Goal: Task Accomplishment & Management: Manage account settings

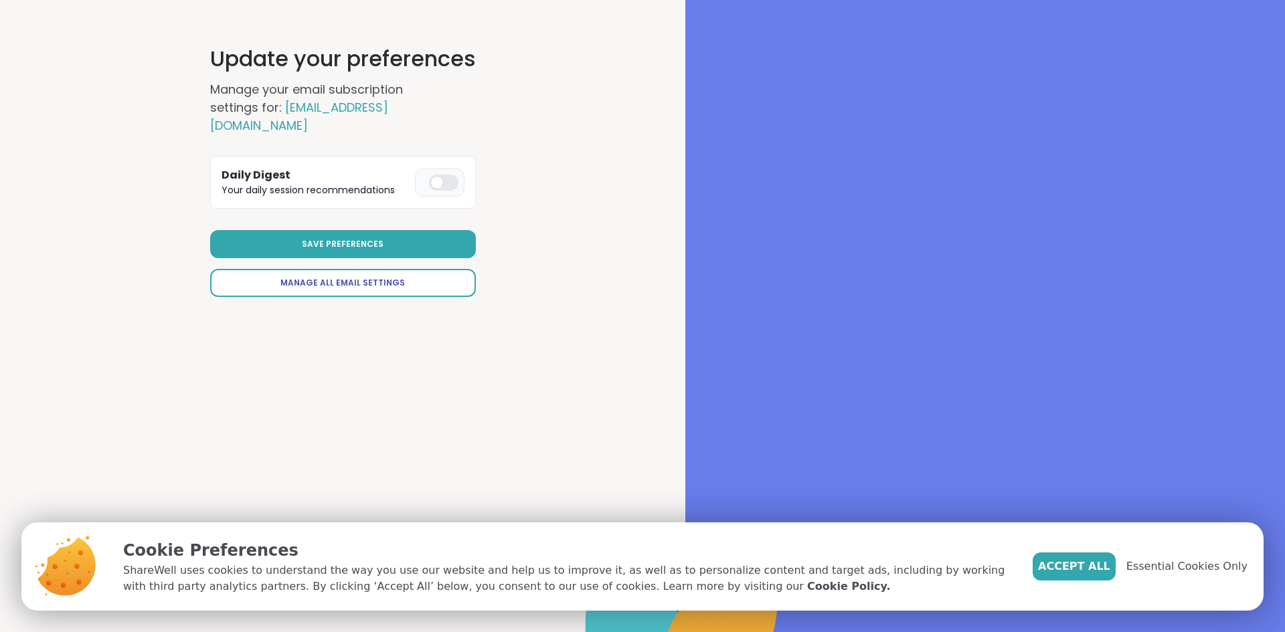
click at [357, 280] on span "Manage All Email Settings" at bounding box center [342, 283] width 124 height 12
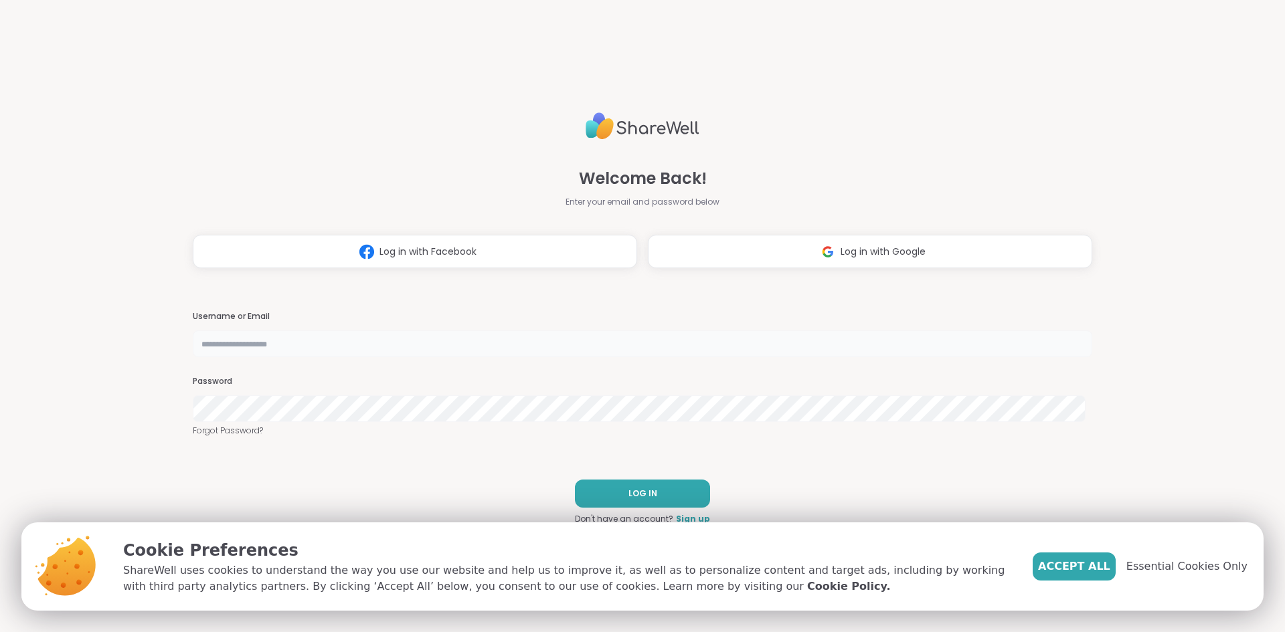
type input "**********"
click at [679, 484] on button "LOG IN" at bounding box center [642, 494] width 135 height 28
select select "**"
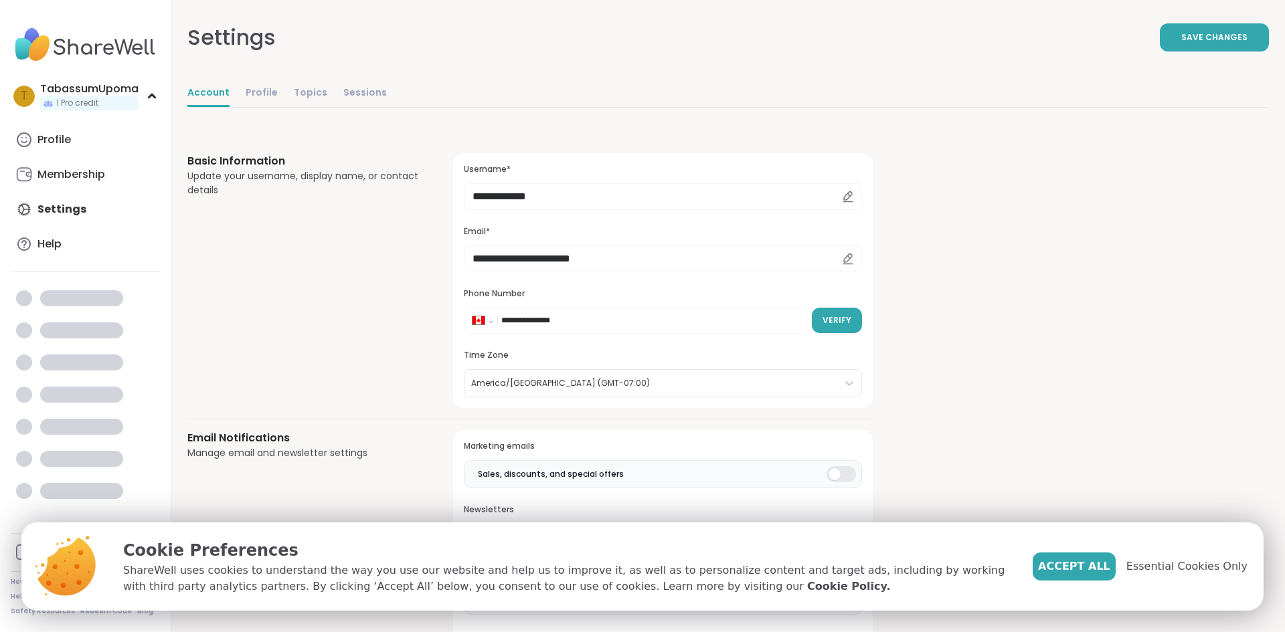
select select "**"
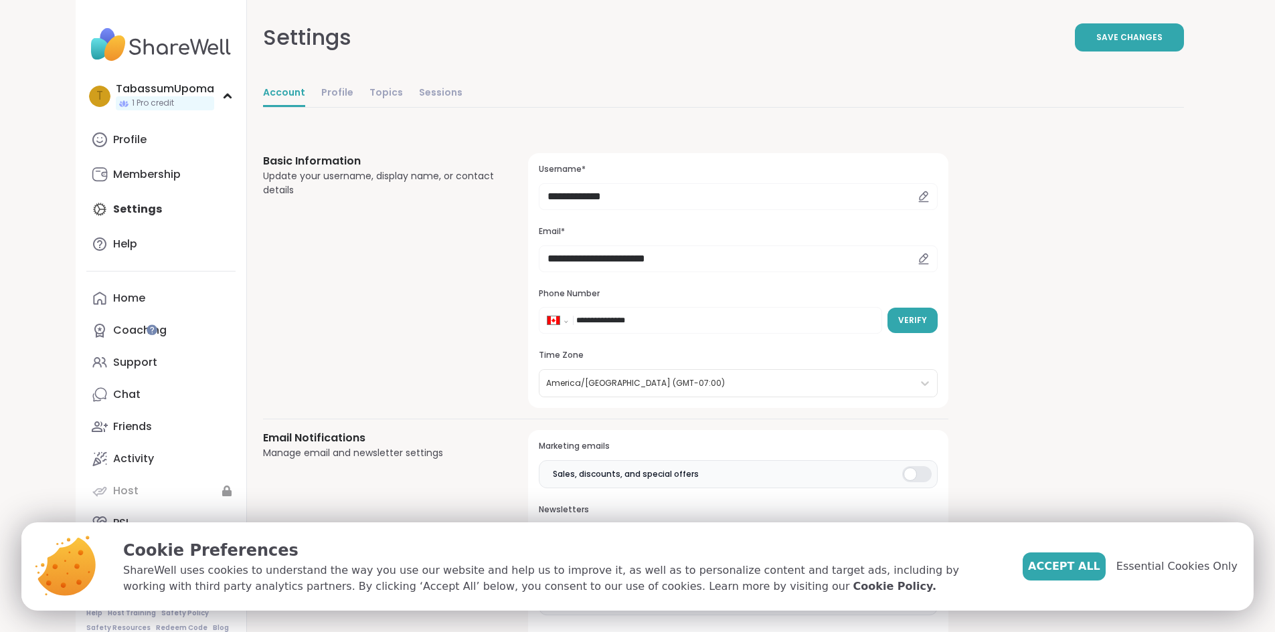
click at [902, 468] on div at bounding box center [916, 475] width 29 height 16
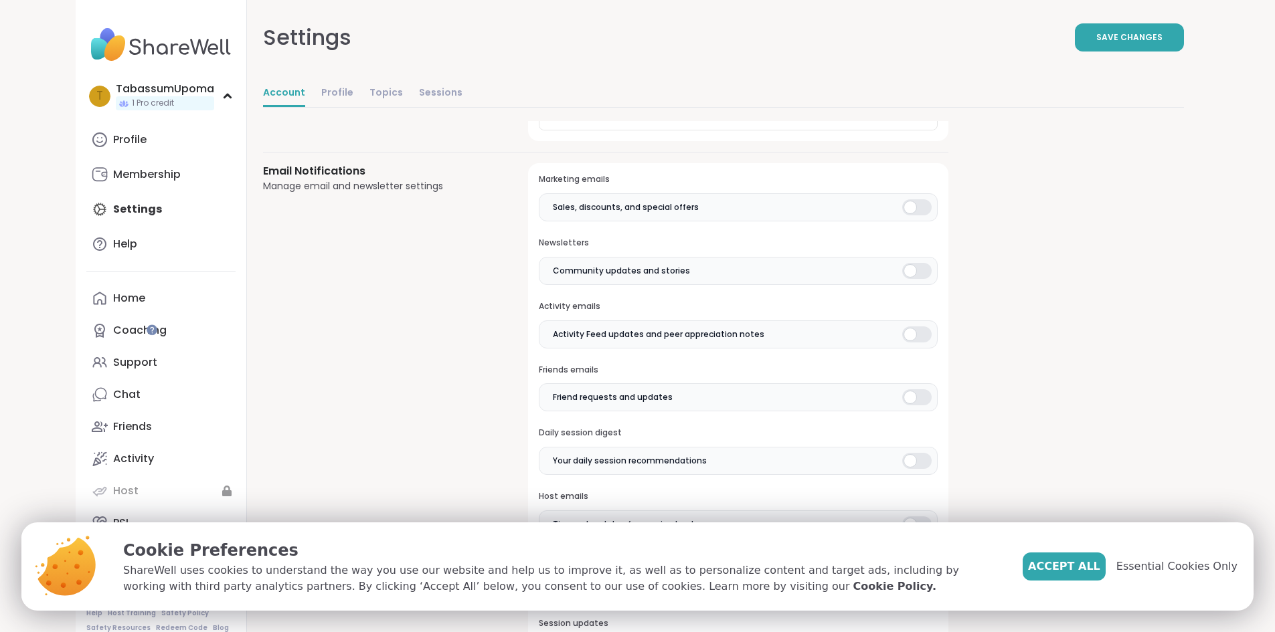
scroll to position [268, 0]
click at [902, 272] on div at bounding box center [916, 270] width 29 height 16
click at [902, 330] on div at bounding box center [916, 334] width 29 height 16
click at [902, 394] on div at bounding box center [916, 397] width 29 height 16
click at [902, 462] on div at bounding box center [916, 460] width 29 height 16
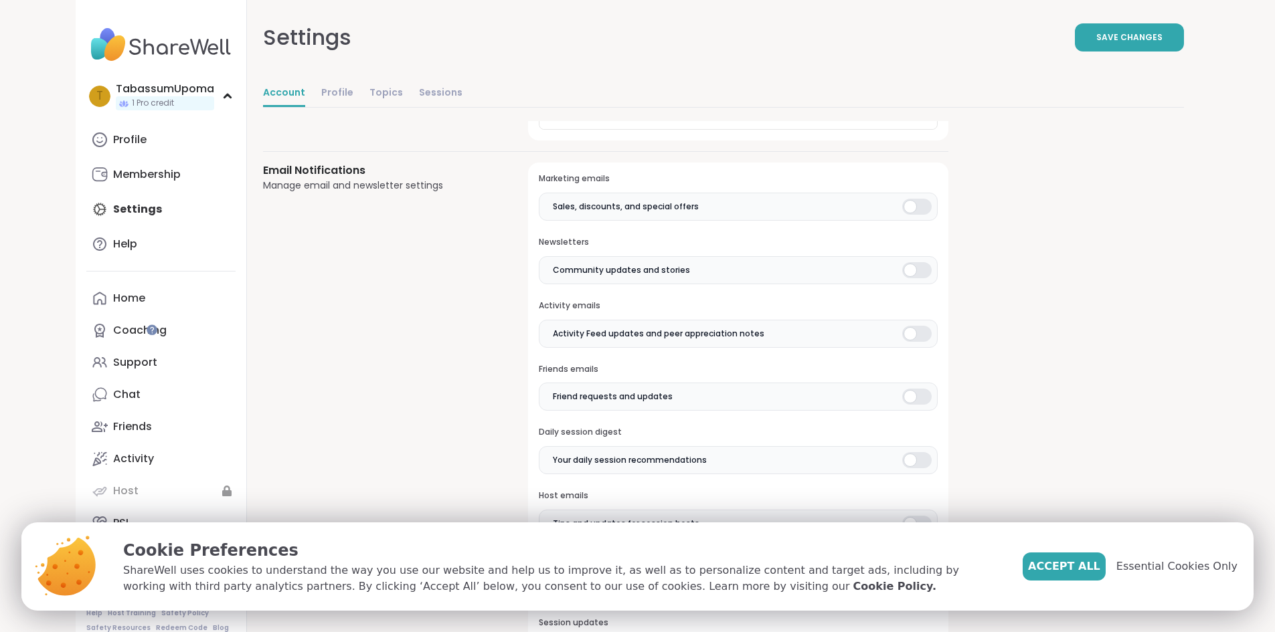
click at [914, 450] on div "**********" at bounding box center [723, 610] width 921 height 1514
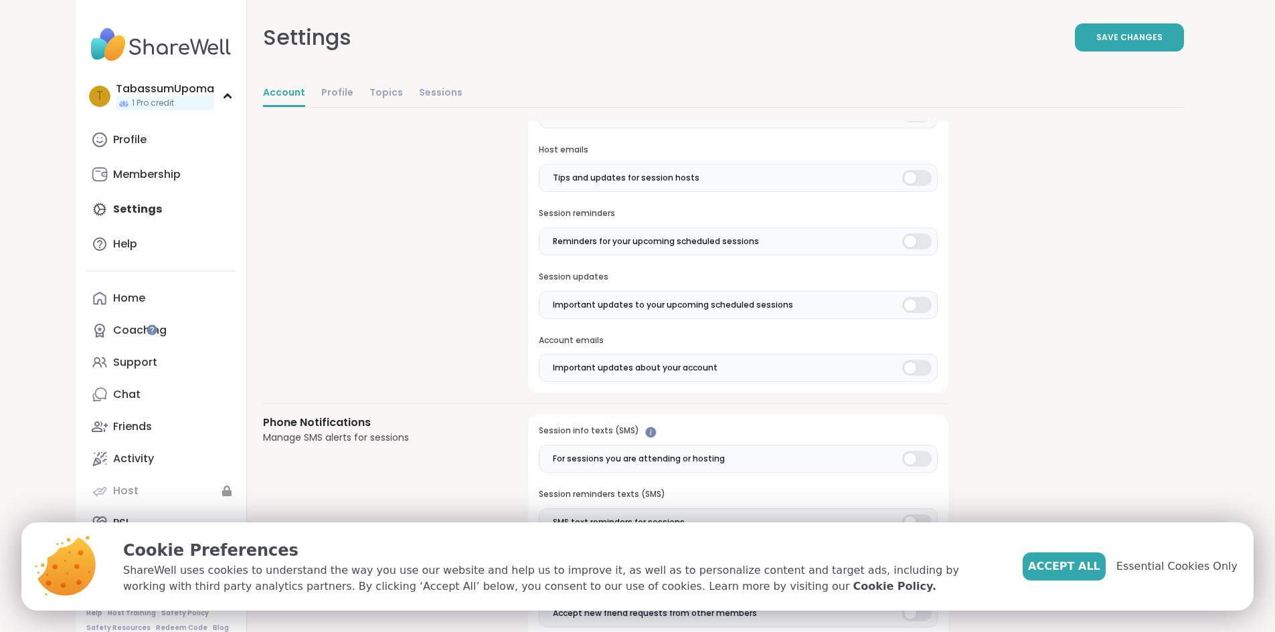
scroll to position [616, 0]
click at [902, 169] on div at bounding box center [916, 176] width 29 height 16
click at [902, 237] on div at bounding box center [916, 240] width 29 height 16
click at [902, 304] on div at bounding box center [916, 303] width 29 height 16
click at [902, 365] on div at bounding box center [916, 366] width 29 height 16
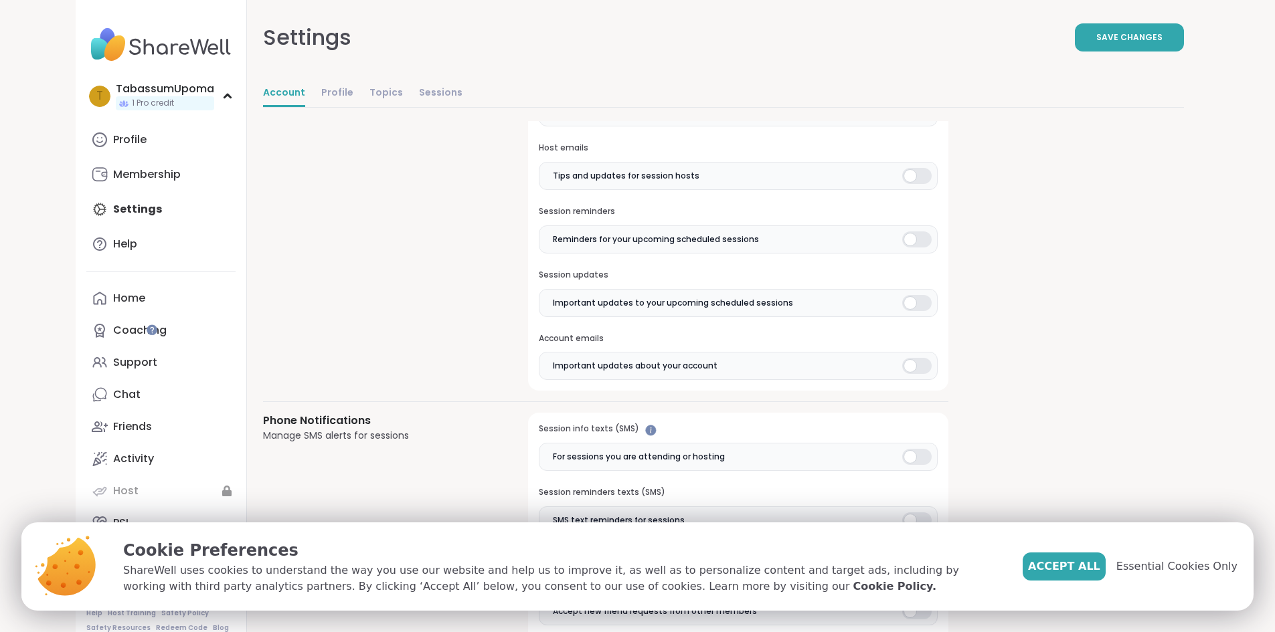
click at [902, 461] on div at bounding box center [916, 457] width 29 height 16
click at [924, 444] on div "**********" at bounding box center [723, 262] width 921 height 1514
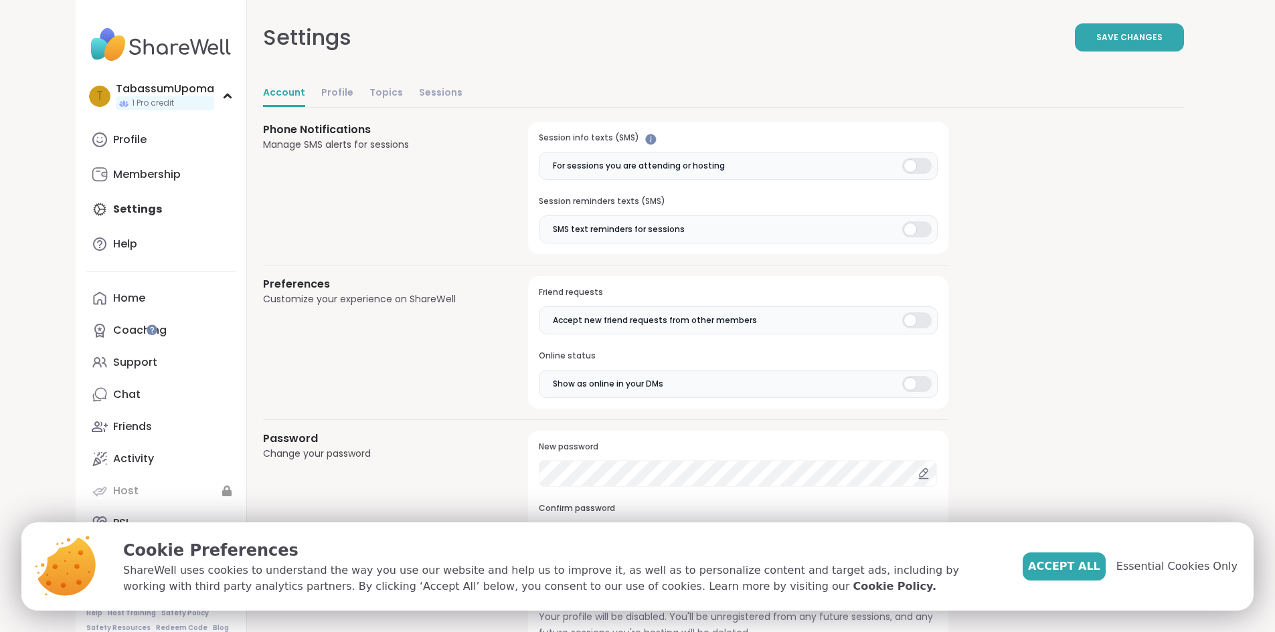
scroll to position [910, 0]
click at [902, 224] on div at bounding box center [916, 226] width 29 height 16
click at [902, 322] on div at bounding box center [916, 317] width 29 height 16
click at [902, 379] on div at bounding box center [916, 381] width 29 height 16
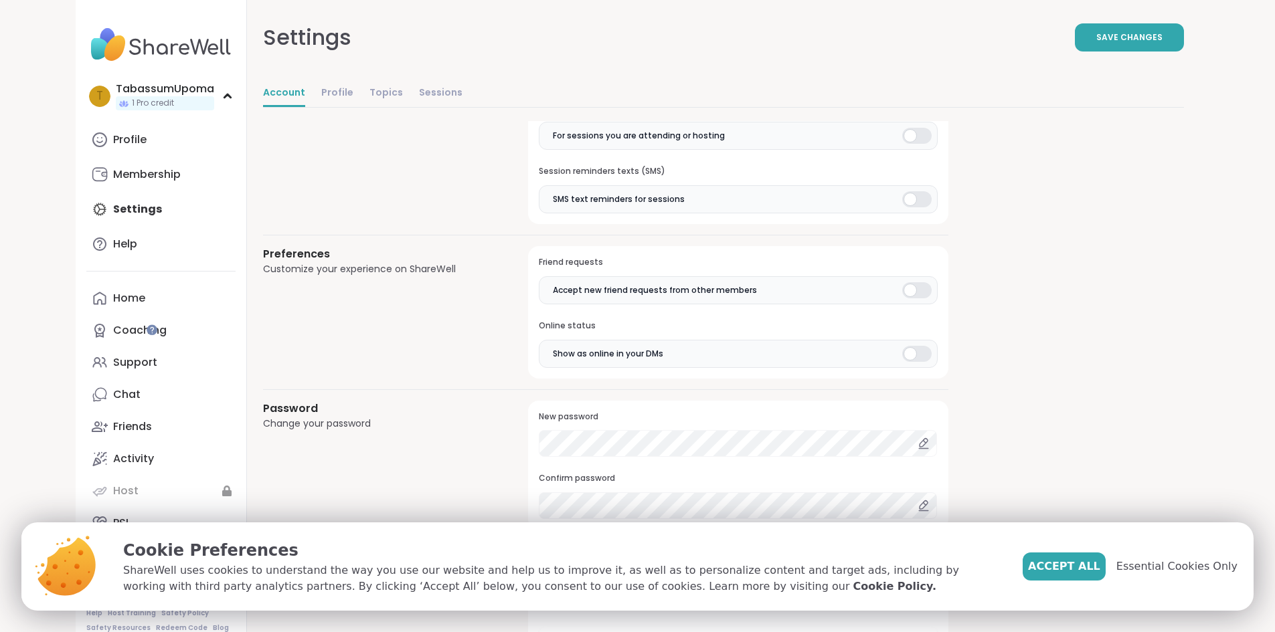
scroll to position [1003, 0]
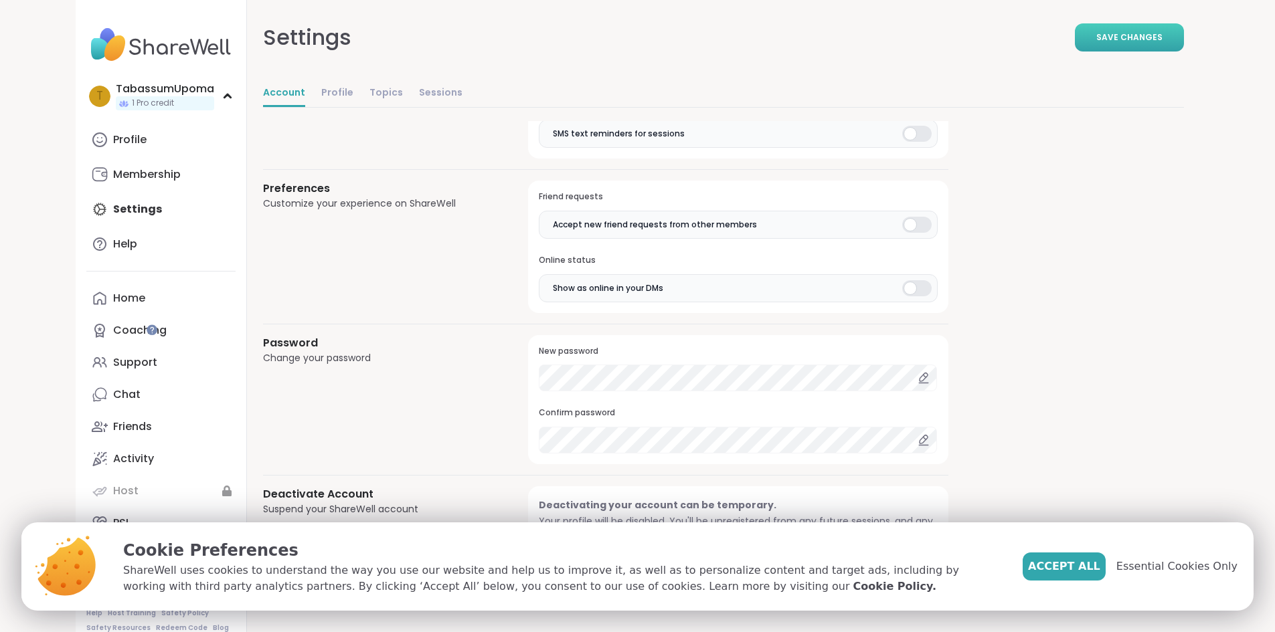
click at [1163, 40] on span "Save Changes" at bounding box center [1129, 37] width 66 height 12
click at [126, 140] on link "Profile" at bounding box center [160, 140] width 149 height 32
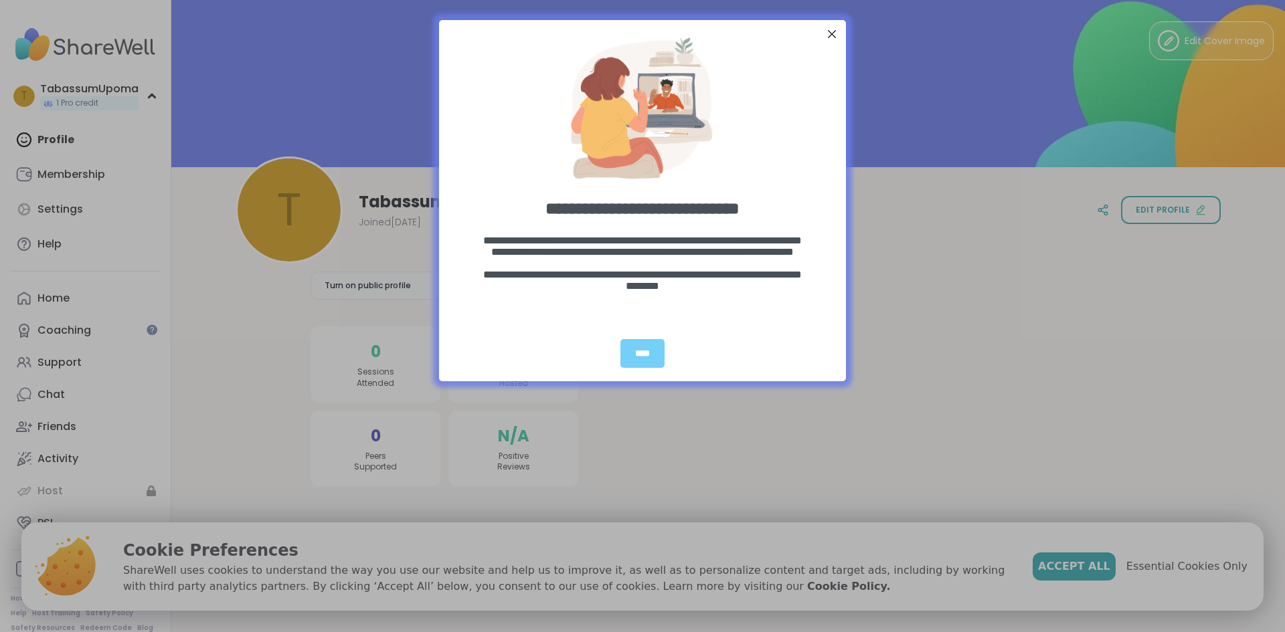
click at [825, 33] on div at bounding box center [831, 33] width 17 height 17
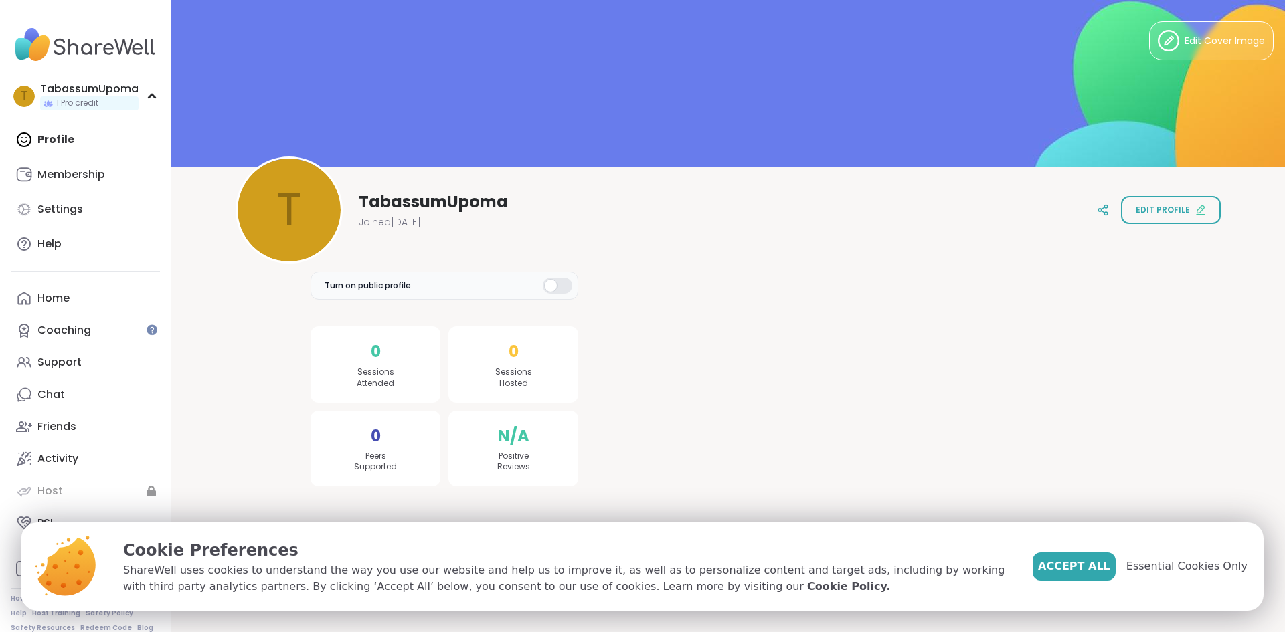
click at [100, 52] on img at bounding box center [85, 44] width 149 height 47
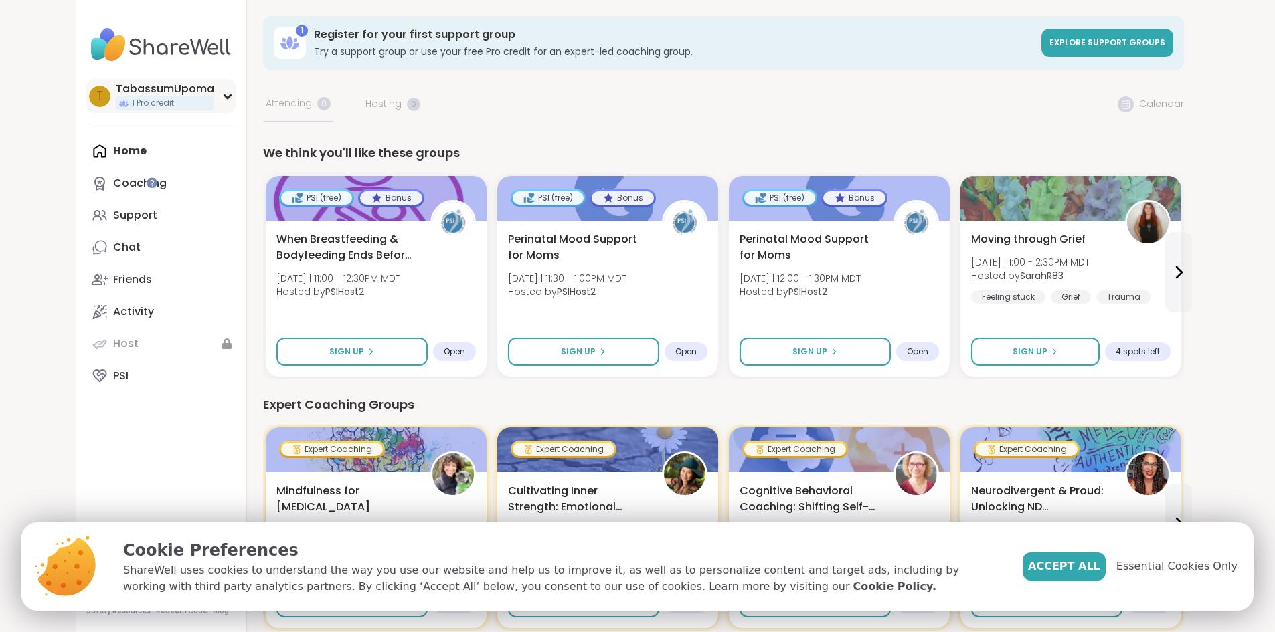
click at [224, 97] on icon at bounding box center [227, 96] width 6 height 3
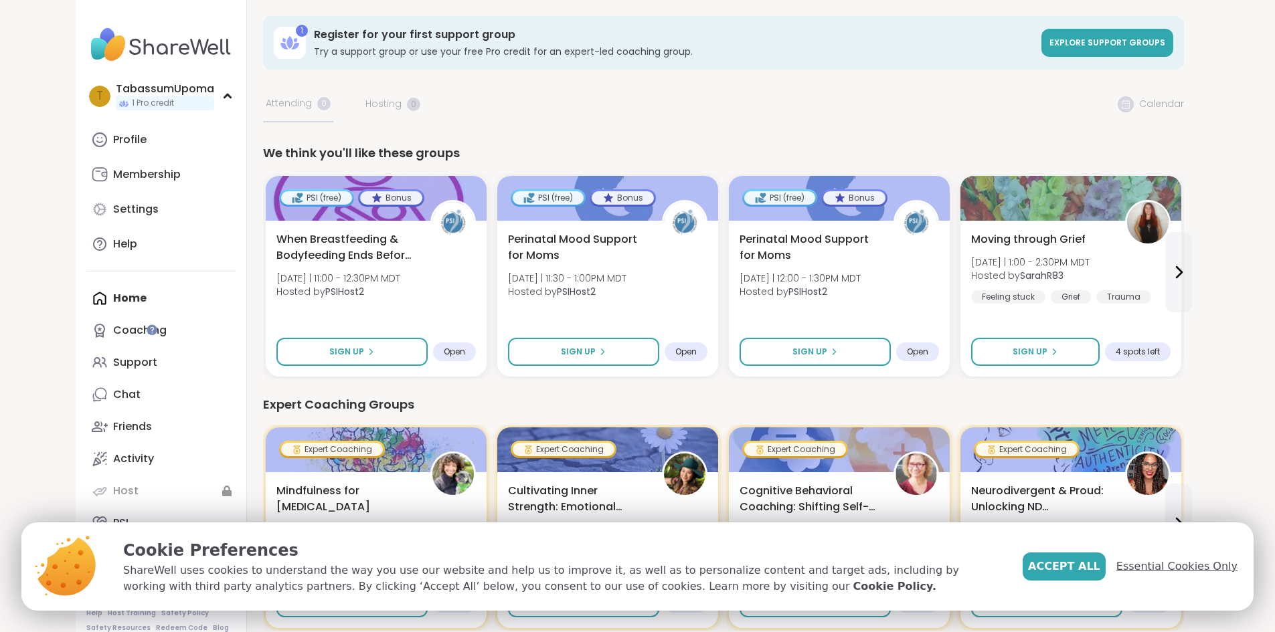
click at [1201, 571] on span "Essential Cookies Only" at bounding box center [1176, 567] width 121 height 16
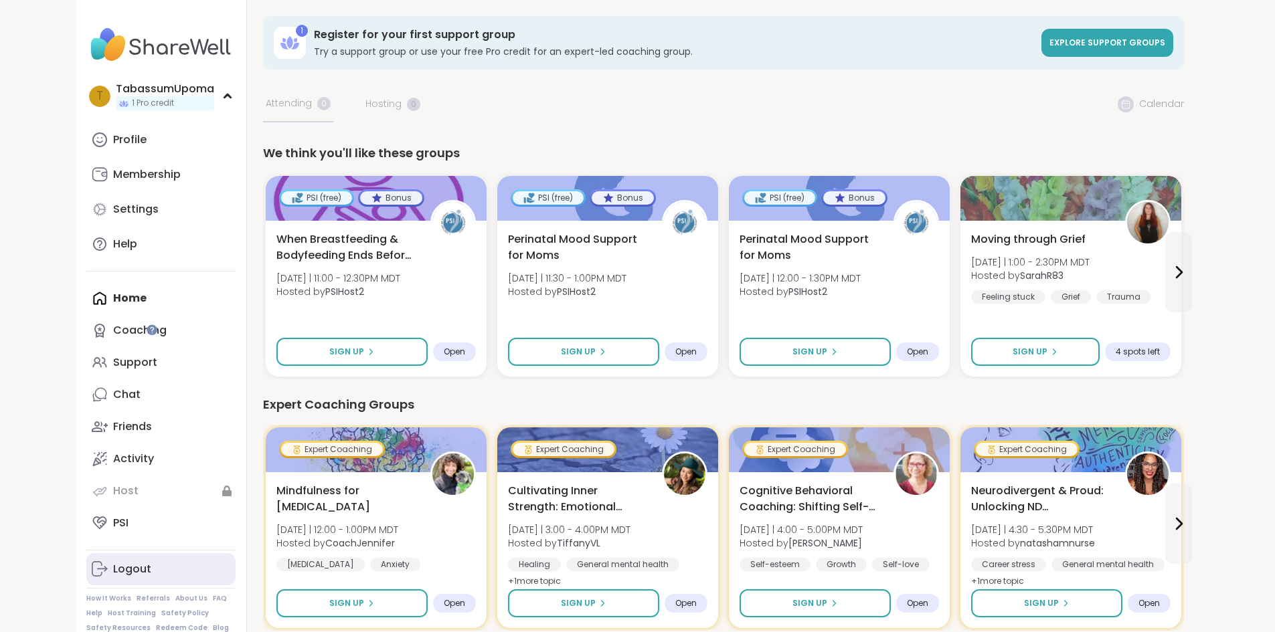
click at [88, 566] on link "Logout" at bounding box center [160, 570] width 149 height 32
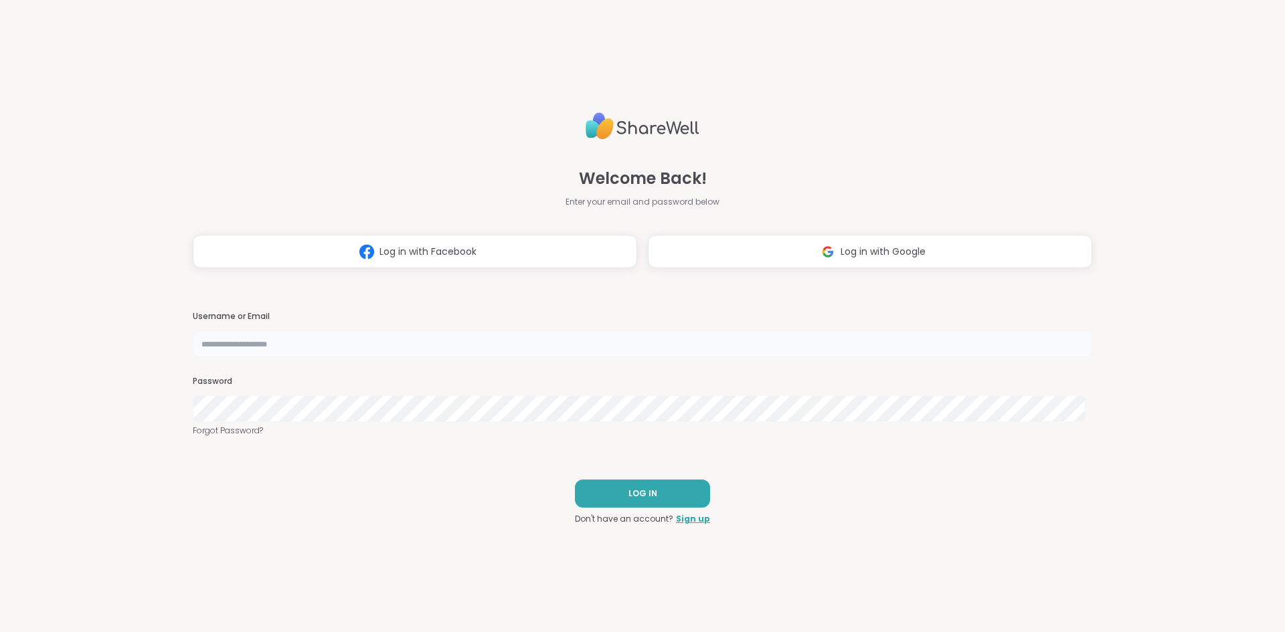
type input "**********"
